Goal: Transaction & Acquisition: Download file/media

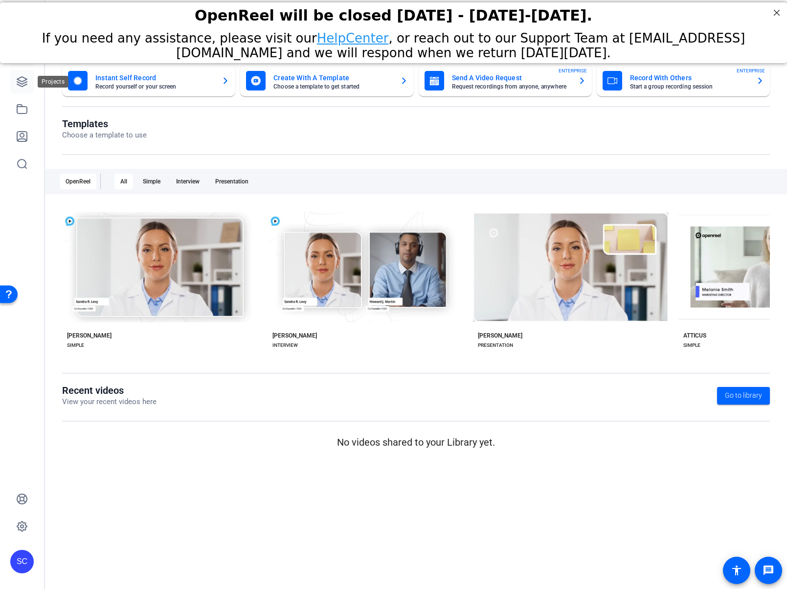
click at [19, 81] on icon at bounding box center [22, 82] width 12 height 12
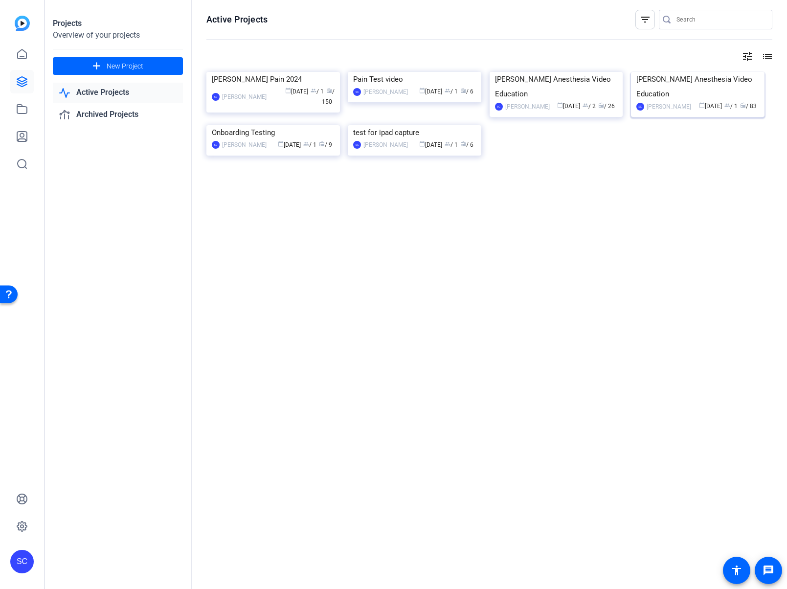
click at [679, 72] on img at bounding box center [697, 72] width 133 height 0
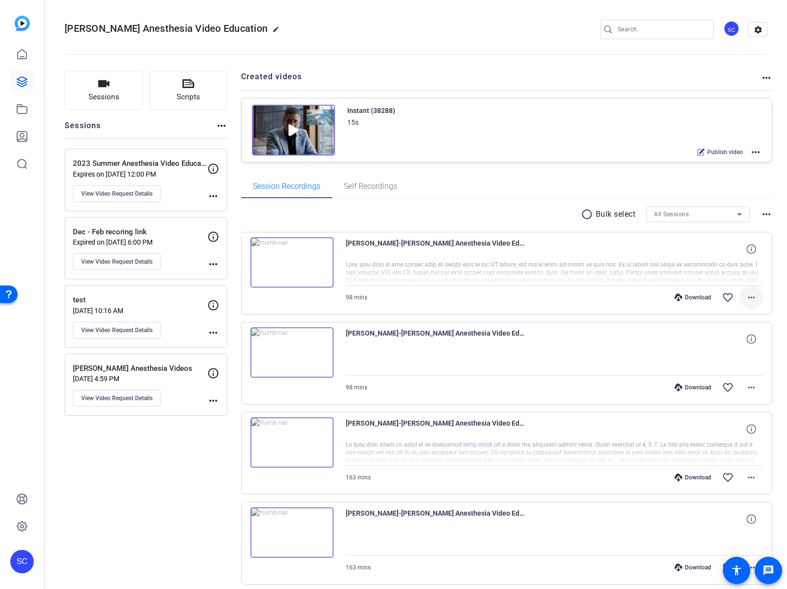
click at [747, 297] on mat-icon "more_horiz" at bounding box center [751, 297] width 12 height 12
click at [725, 343] on span "Download MP4" at bounding box center [720, 342] width 59 height 12
click at [508, 360] on div at bounding box center [555, 363] width 418 height 24
click at [746, 388] on mat-icon "more_horiz" at bounding box center [751, 387] width 12 height 12
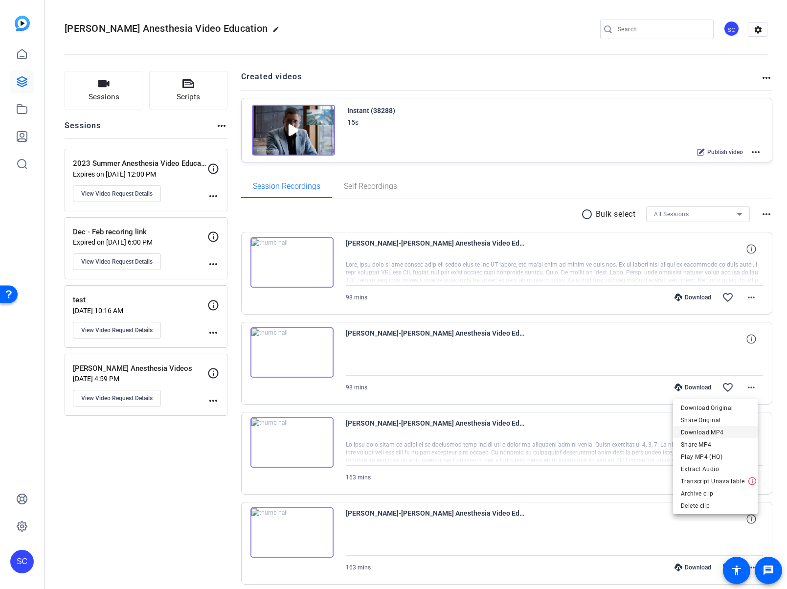
click at [714, 433] on span "Download MP4" at bounding box center [715, 432] width 69 height 12
